Goal: Find specific page/section: Find specific page/section

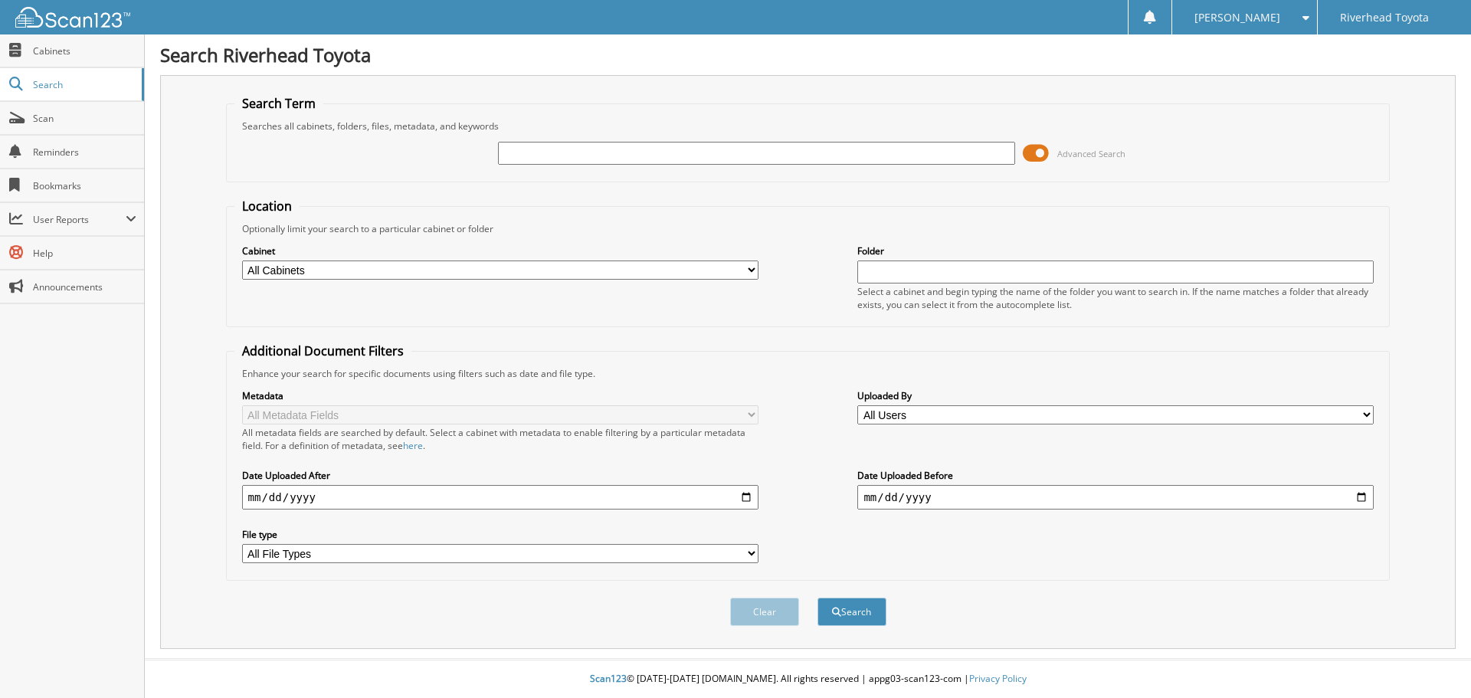
click at [1034, 155] on span at bounding box center [1036, 153] width 26 height 23
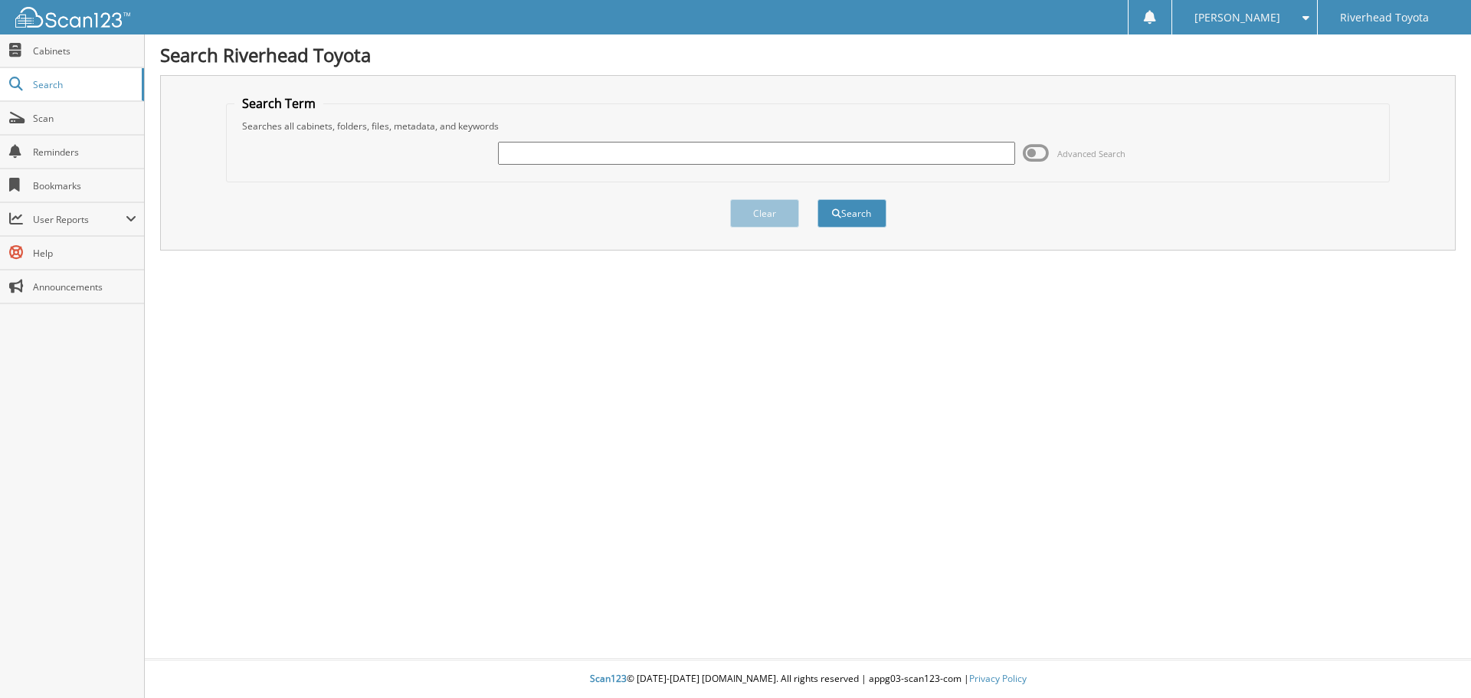
click at [905, 159] on input "text" at bounding box center [756, 153] width 516 height 23
type input "53330"
click at [817, 199] on button "Search" at bounding box center [851, 213] width 69 height 28
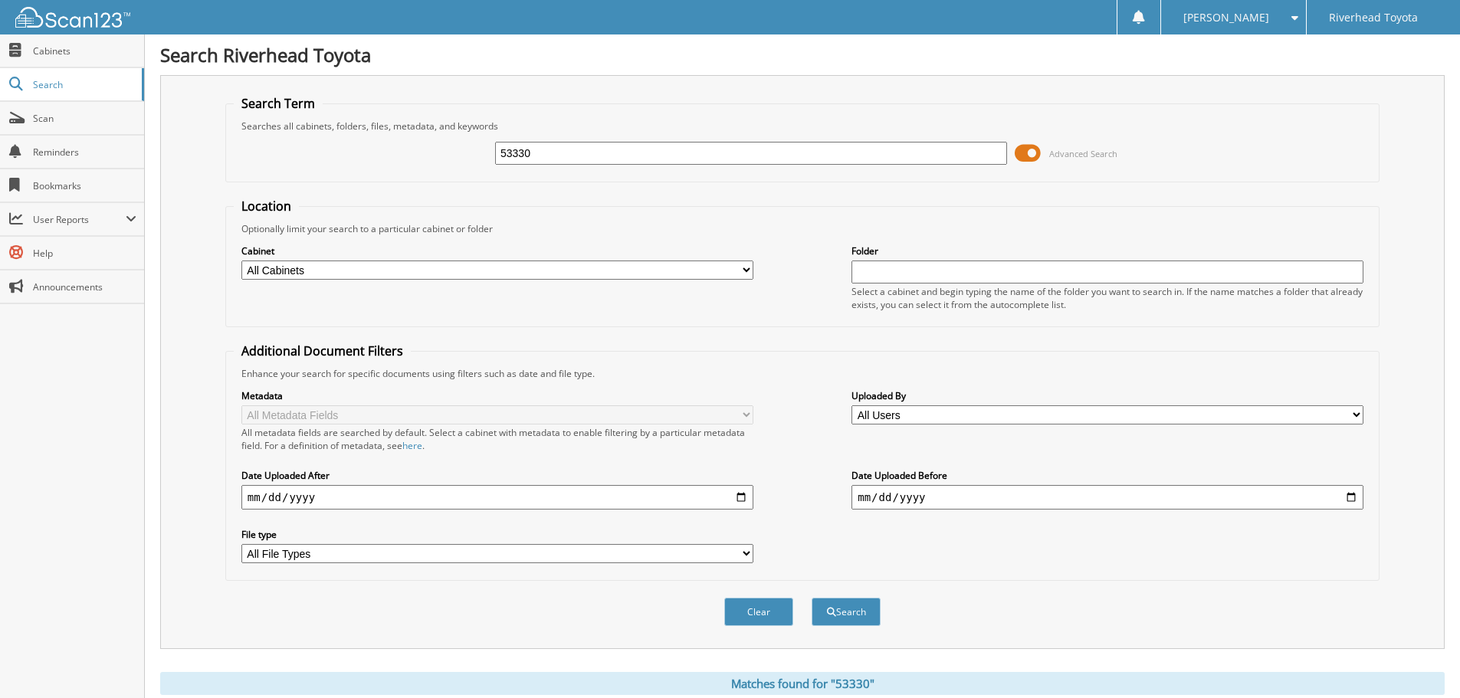
click at [1024, 149] on span at bounding box center [1027, 153] width 26 height 23
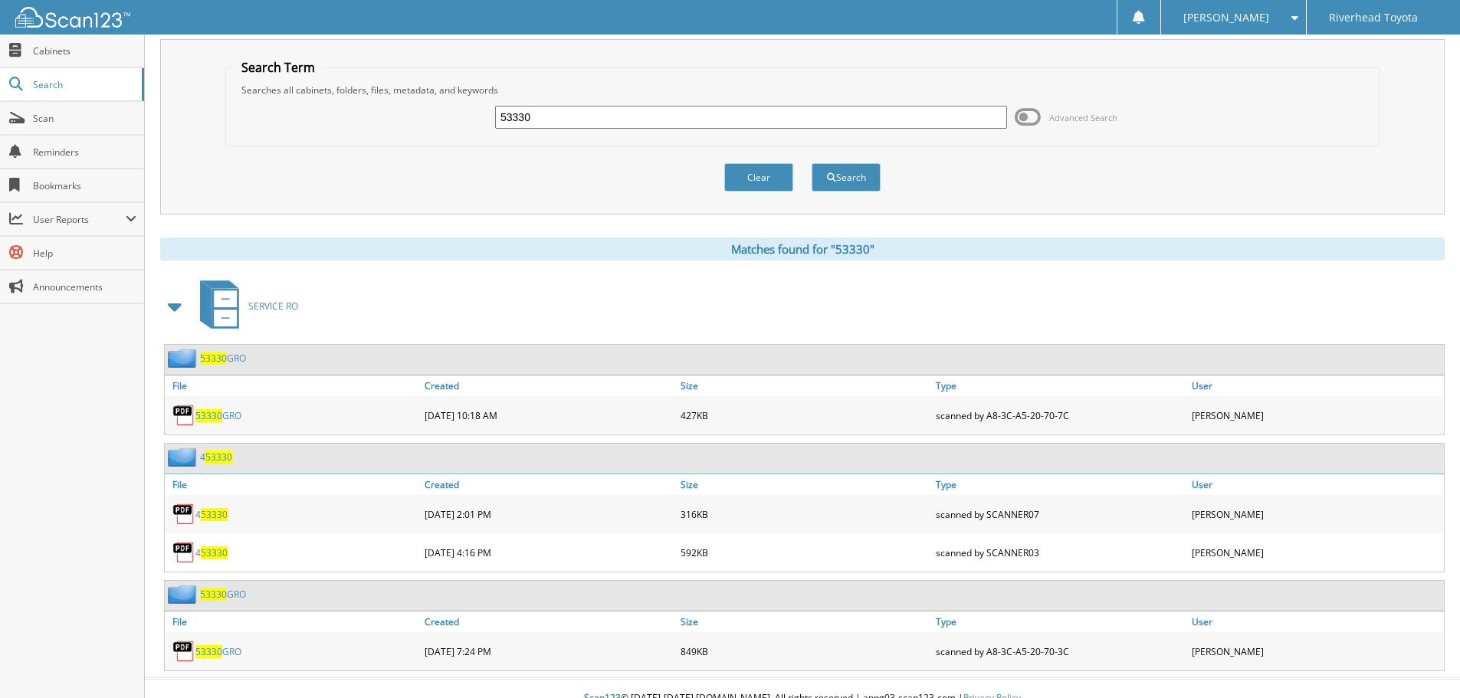
scroll to position [55, 0]
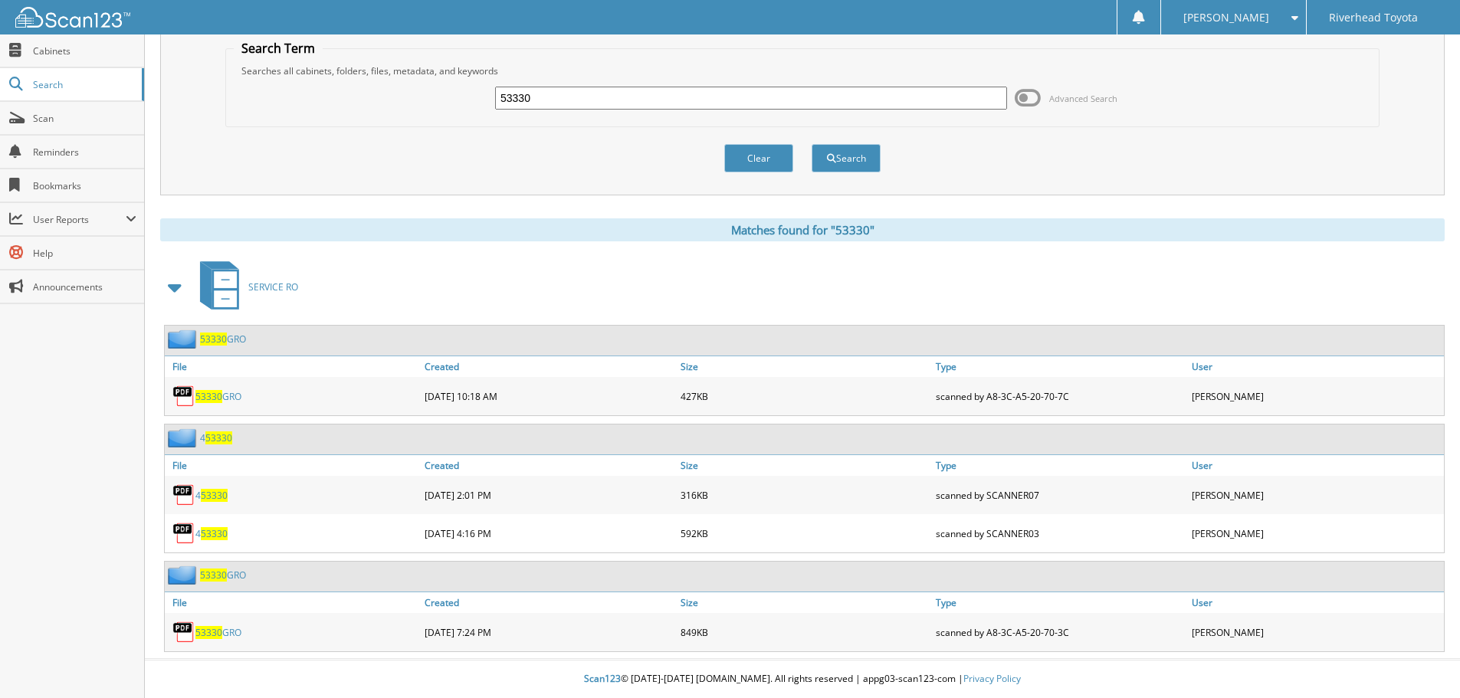
click at [223, 395] on link "53330 GRO" at bounding box center [218, 396] width 46 height 13
click at [218, 634] on span "53330" at bounding box center [208, 632] width 27 height 13
